Goal: Task Accomplishment & Management: Manage account settings

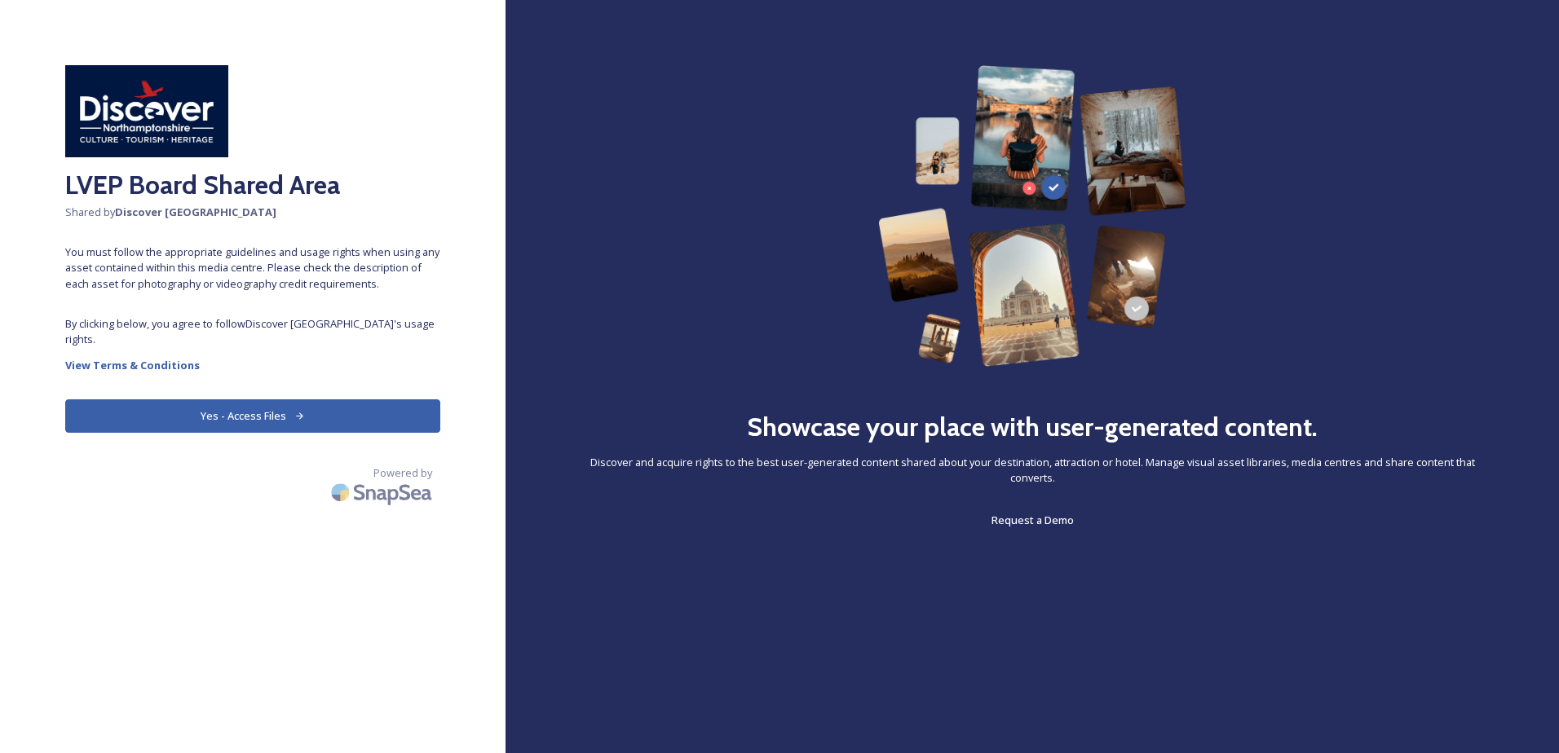
click at [248, 415] on button "Yes - Access Files" at bounding box center [252, 416] width 375 height 33
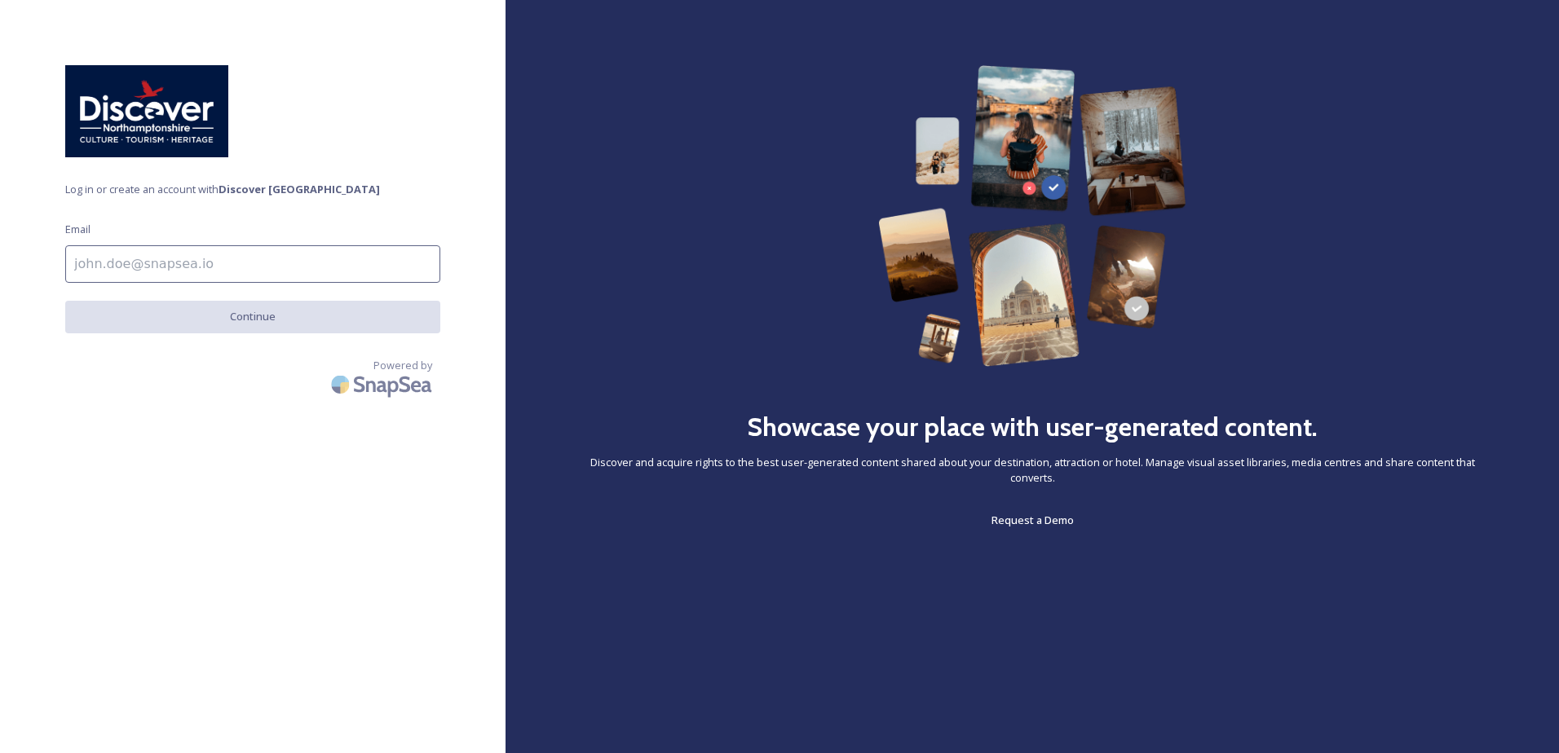
click at [208, 254] on input at bounding box center [252, 264] width 375 height 38
type input "[PERSON_NAME][EMAIL_ADDRESS][PERSON_NAME][DOMAIN_NAME]"
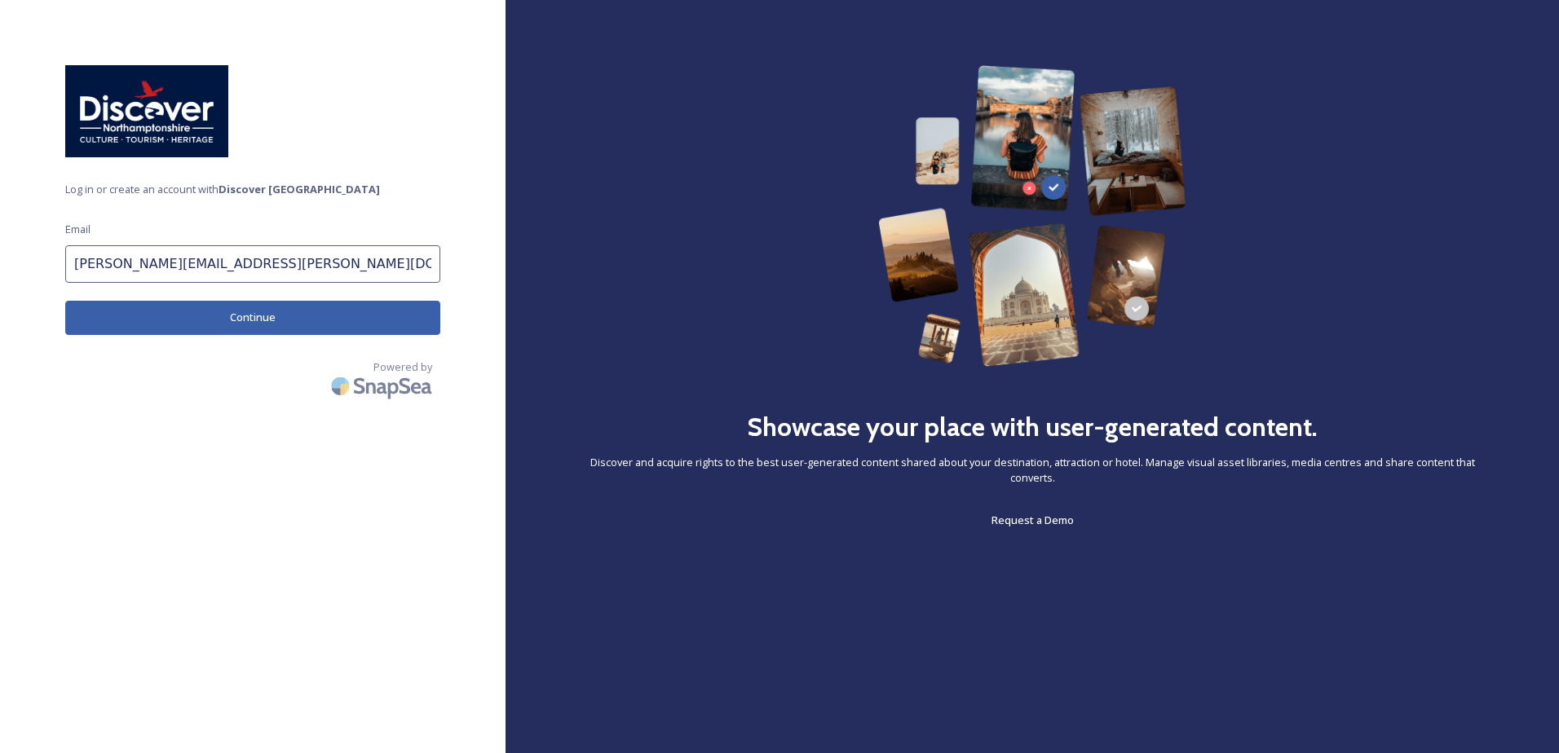
click at [201, 320] on button "Continue" at bounding box center [252, 317] width 375 height 33
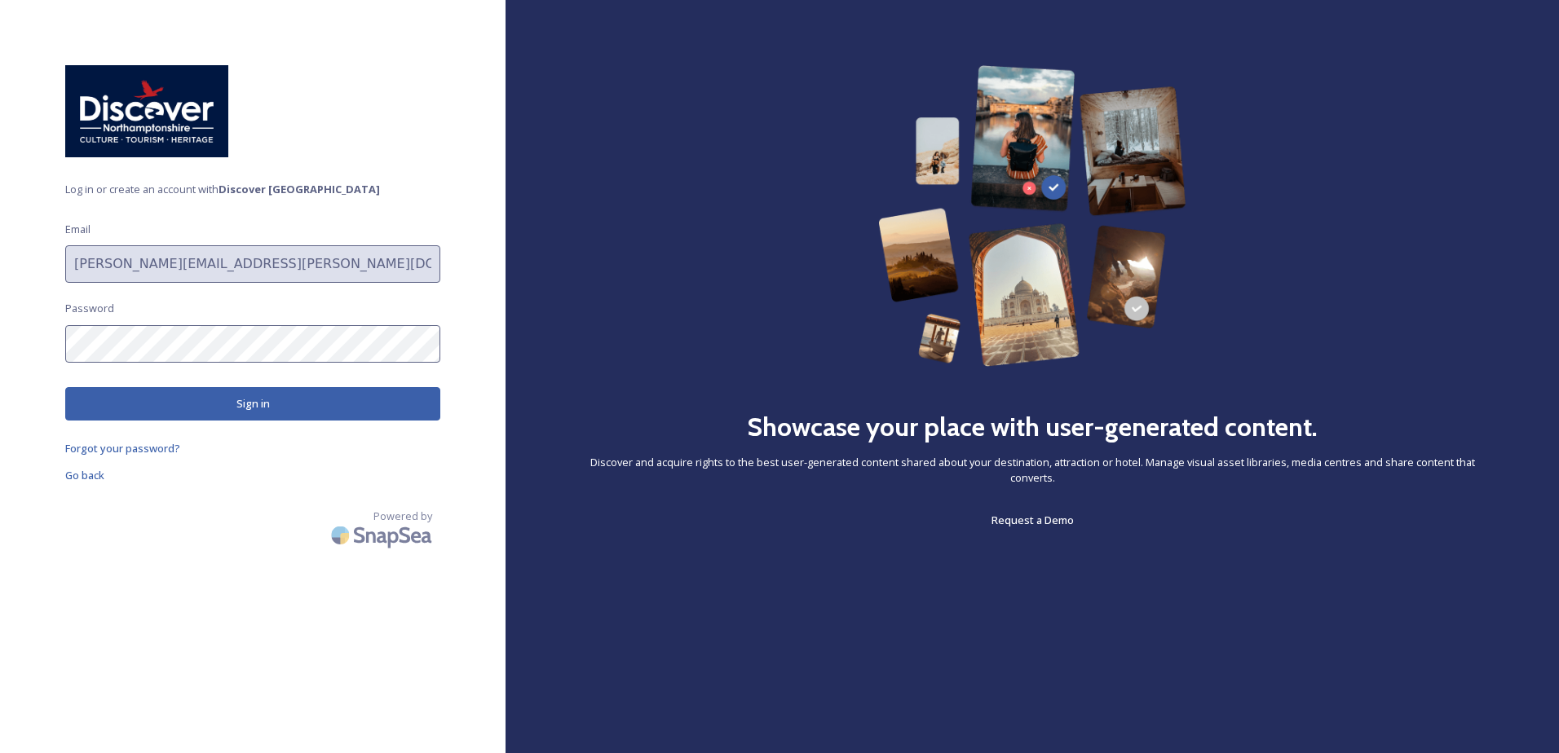
click at [193, 395] on button "Sign in" at bounding box center [252, 403] width 375 height 33
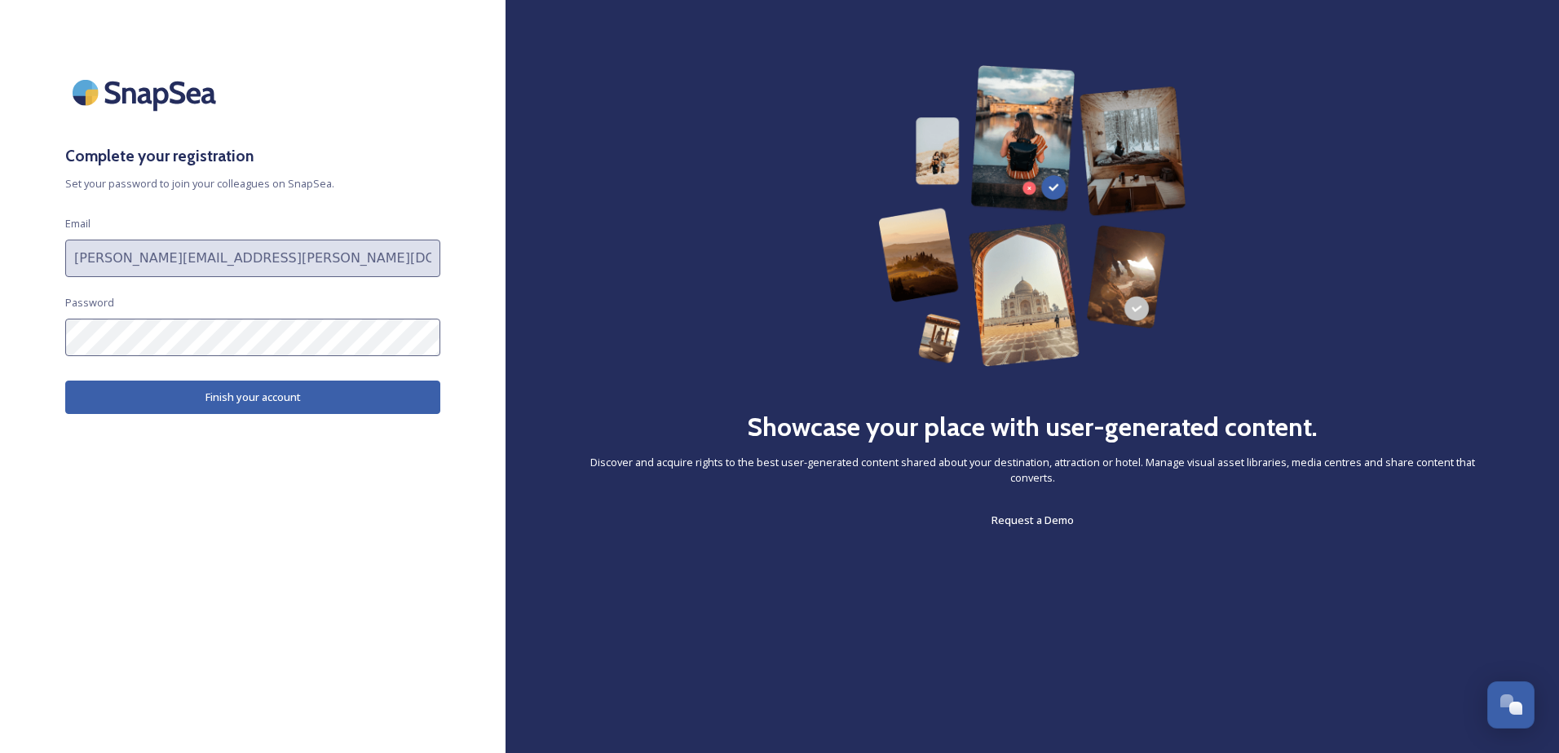
click at [199, 393] on button "Finish your account" at bounding box center [252, 397] width 375 height 33
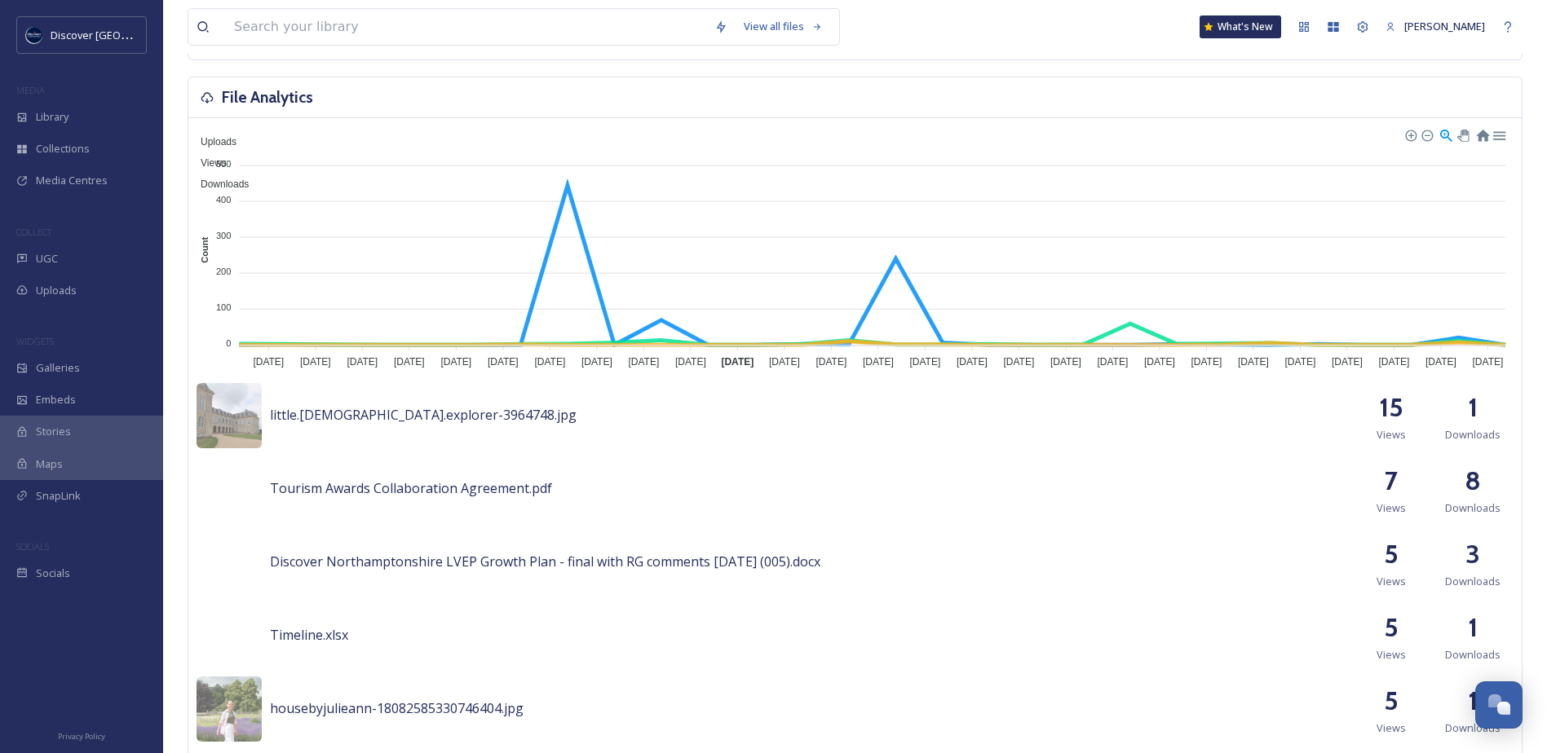
scroll to position [408, 0]
